Goal: Information Seeking & Learning: Learn about a topic

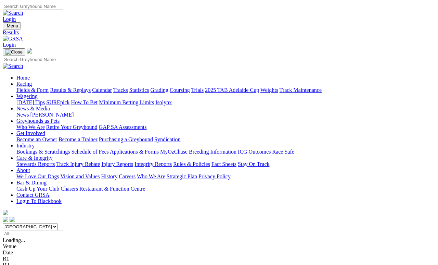
scroll to position [15, 0]
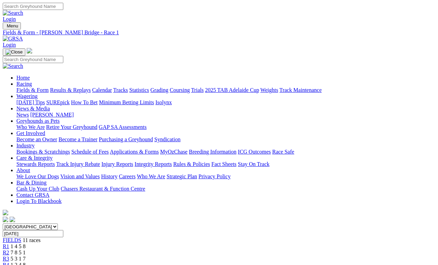
scroll to position [82, 0]
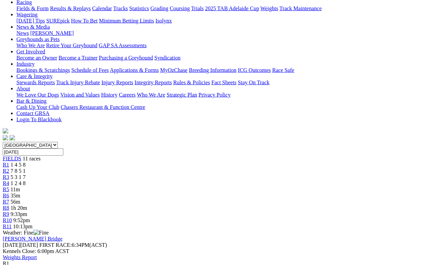
click at [26, 168] on span "7 8 5 1" at bounding box center [18, 171] width 15 height 6
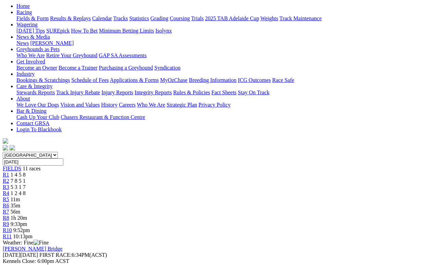
scroll to position [48, 0]
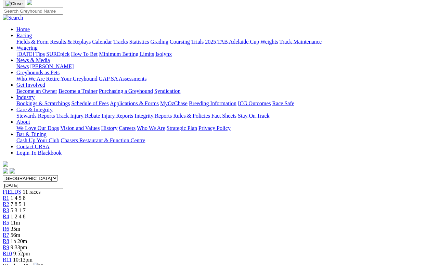
click at [9, 207] on link "R3" at bounding box center [6, 210] width 7 height 6
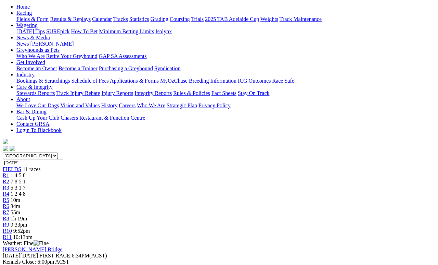
scroll to position [71, 0]
click at [26, 190] on span "1 2 4 8" at bounding box center [18, 193] width 15 height 6
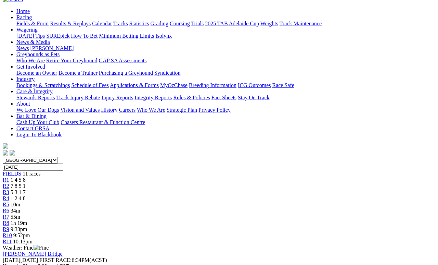
scroll to position [73, 0]
